Goal: Check status: Check status

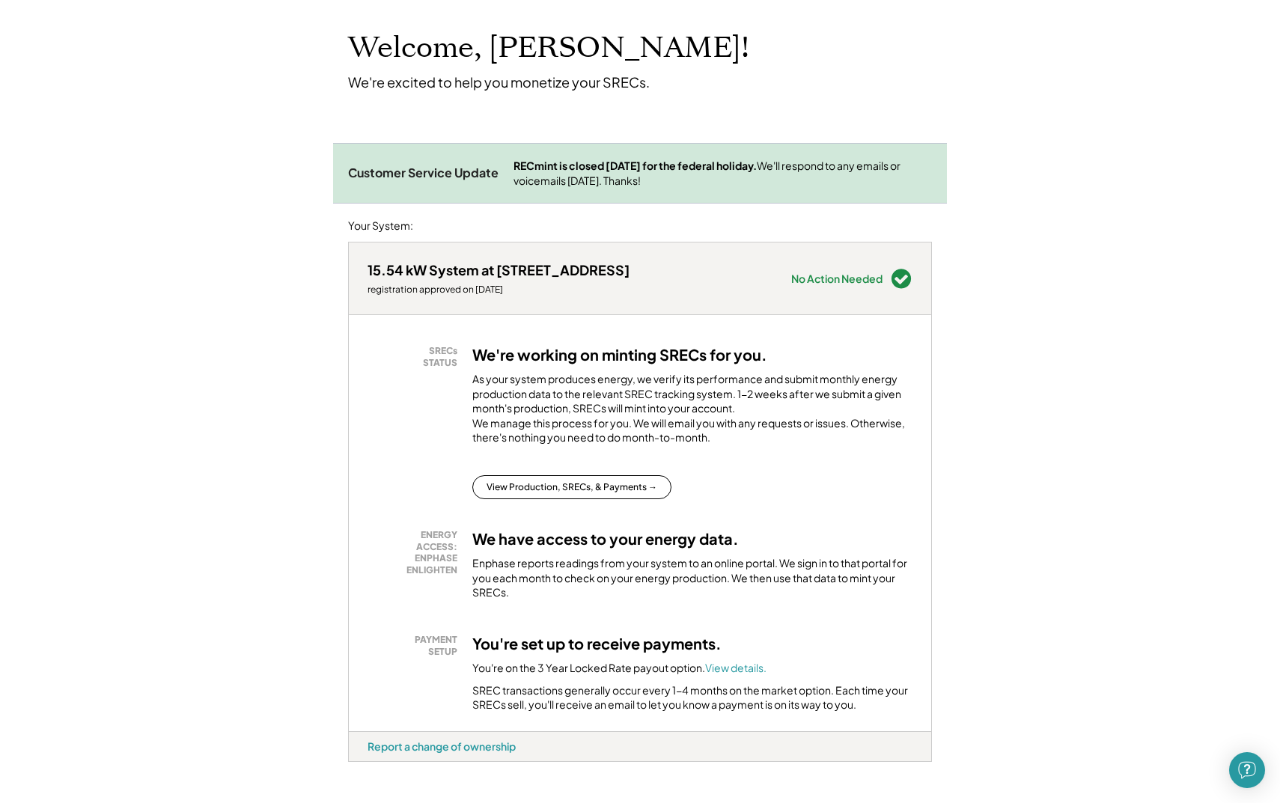
scroll to position [82, 0]
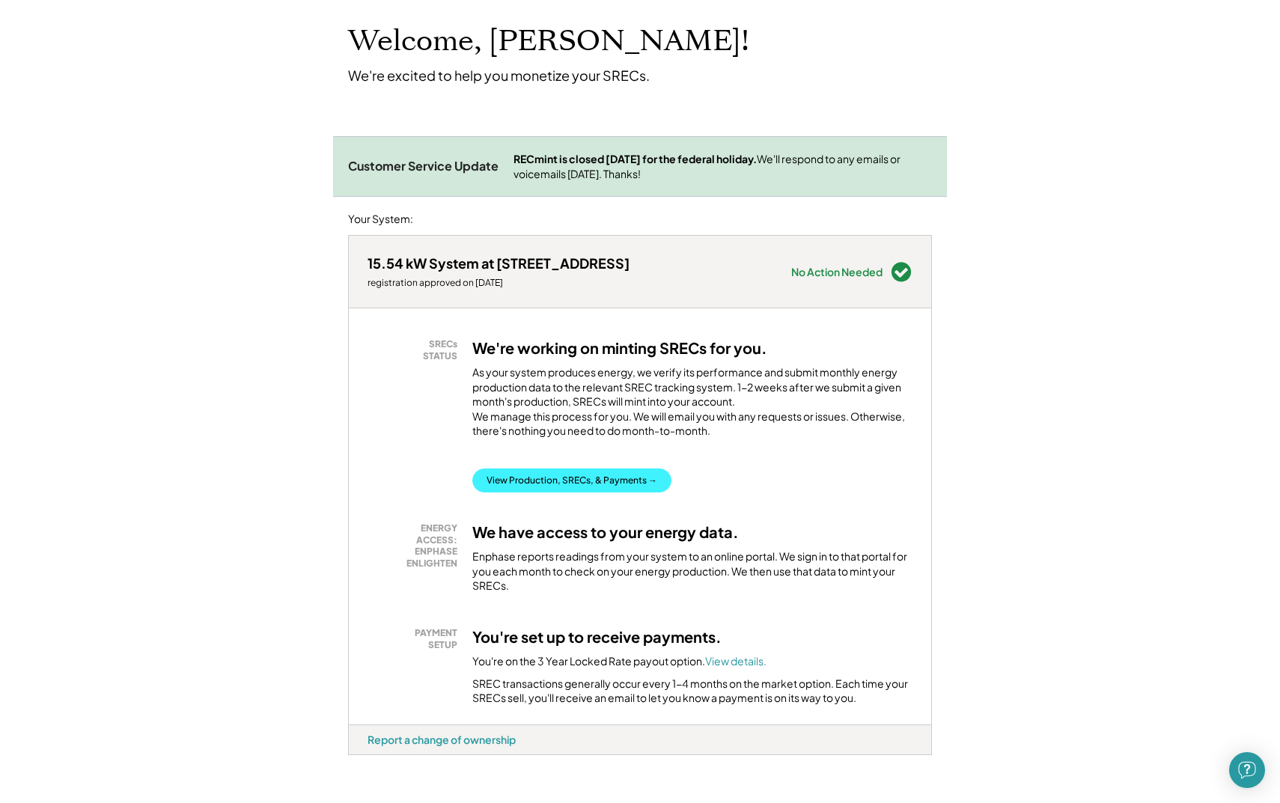
click at [579, 493] on button "View Production, SRECs, & Payments →" at bounding box center [571, 481] width 199 height 24
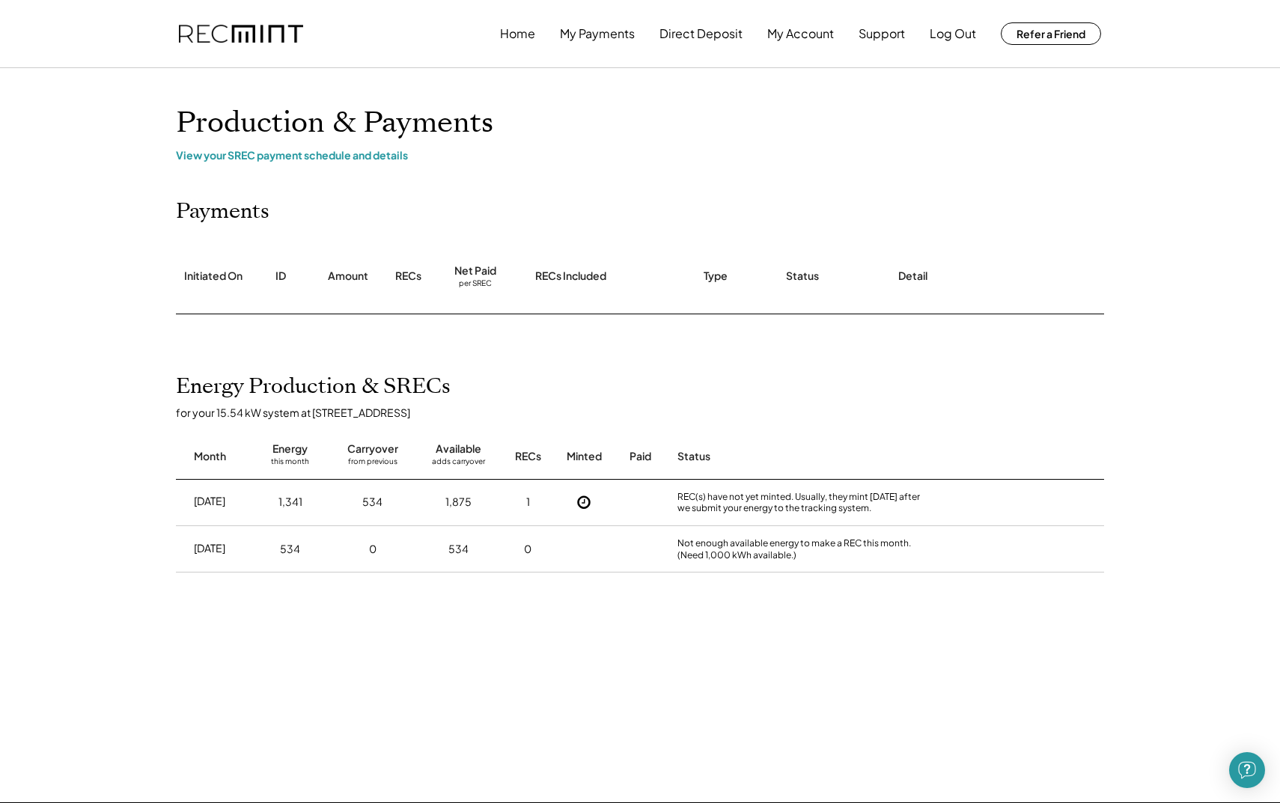
click at [314, 159] on div "View your SREC payment schedule and details" at bounding box center [640, 154] width 928 height 13
